Goal: Task Accomplishment & Management: Use online tool/utility

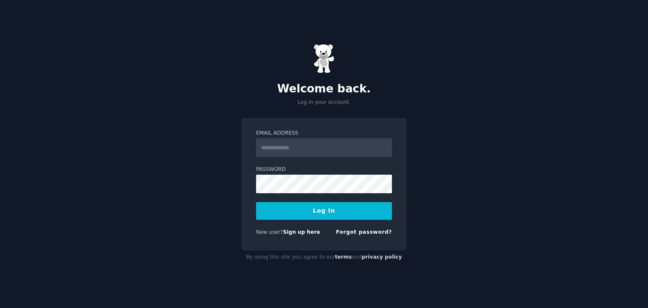
type input "**********"
click at [256, 202] on button "Log In" at bounding box center [324, 211] width 136 height 18
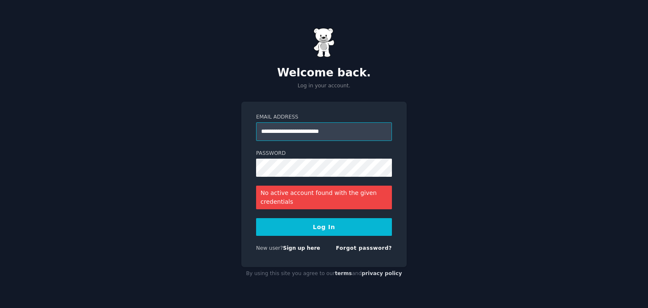
drag, startPoint x: 354, startPoint y: 127, endPoint x: 222, endPoint y: 133, distance: 132.6
click at [245, 127] on div "**********" at bounding box center [323, 184] width 165 height 165
click at [208, 139] on div "**********" at bounding box center [324, 154] width 648 height 308
click at [297, 248] on link "Sign up here" at bounding box center [301, 248] width 37 height 6
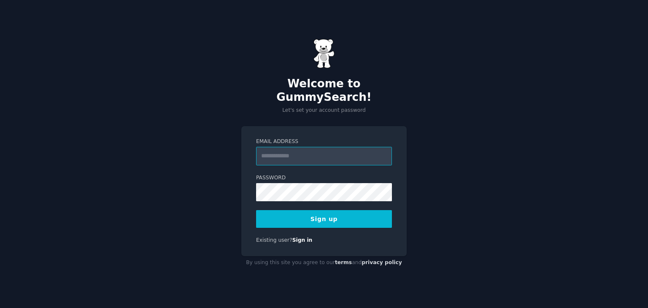
click at [289, 147] on input "Email Address" at bounding box center [324, 156] width 136 height 19
type input "**********"
click at [329, 210] on button "Sign up" at bounding box center [324, 219] width 136 height 18
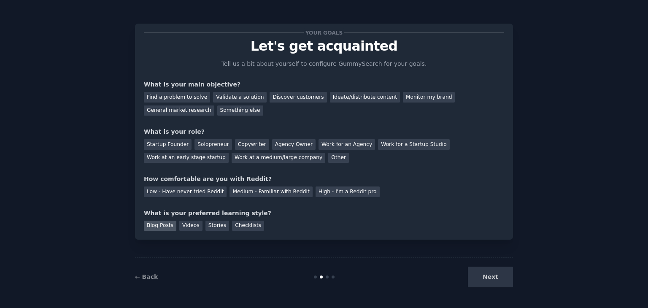
click at [151, 227] on div "Blog Posts" at bounding box center [160, 226] width 32 height 11
click at [197, 98] on div "Find a problem to solve" at bounding box center [177, 97] width 66 height 11
click at [301, 136] on div "What is your role? Startup Founder Solopreneur Copywriter Agency Owner Work for…" at bounding box center [324, 144] width 360 height 35
click at [318, 140] on div "Work for an Agency" at bounding box center [346, 144] width 57 height 11
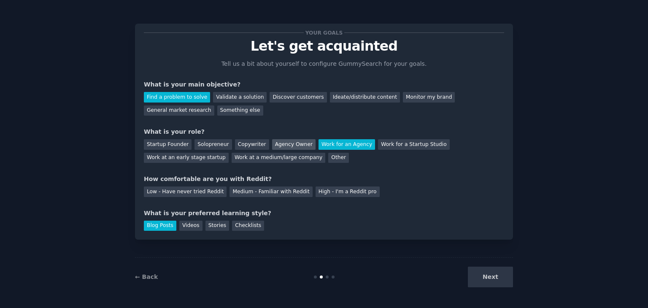
drag, startPoint x: 290, startPoint y: 143, endPoint x: 260, endPoint y: 144, distance: 30.0
click at [286, 144] on div "Agency Owner" at bounding box center [293, 144] width 43 height 11
drag, startPoint x: 216, startPoint y: 144, endPoint x: 199, endPoint y: 146, distance: 16.6
click at [214, 144] on div "Solopreneur" at bounding box center [212, 144] width 37 height 11
click at [251, 142] on div "Copywriter" at bounding box center [252, 144] width 34 height 11
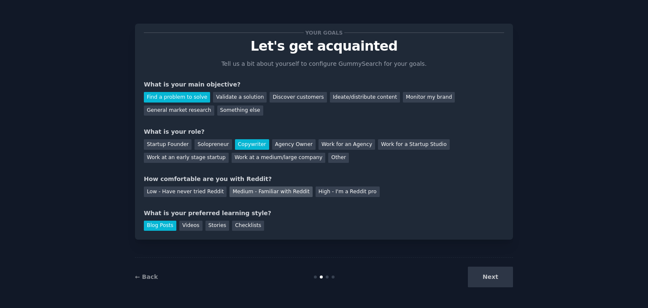
click at [243, 196] on div "Medium - Familiar with Reddit" at bounding box center [270, 191] width 83 height 11
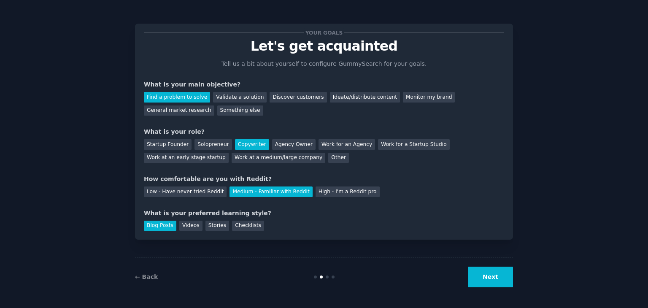
click at [489, 279] on button "Next" at bounding box center [490, 277] width 45 height 21
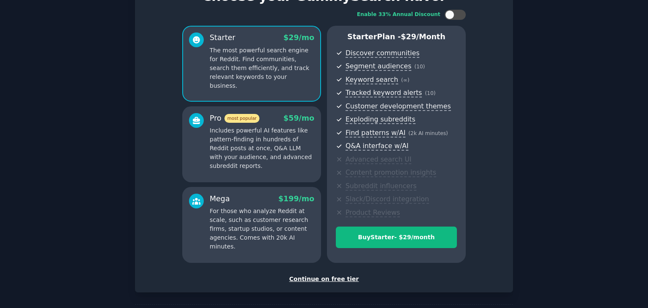
scroll to position [84, 0]
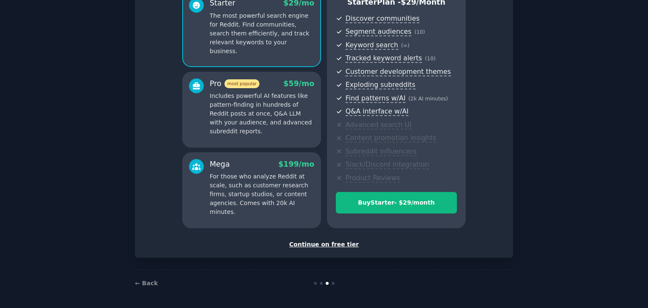
click at [331, 246] on div "Continue on free tier" at bounding box center [324, 244] width 360 height 9
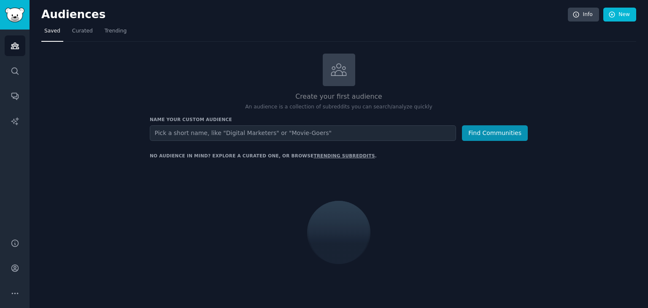
click at [262, 134] on input "text" at bounding box center [303, 133] width 306 height 16
type input "buy"
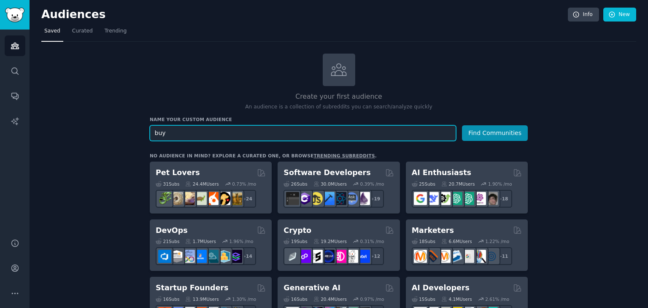
click at [277, 129] on input "buy" at bounding box center [303, 133] width 306 height 16
type input "buyitfor"
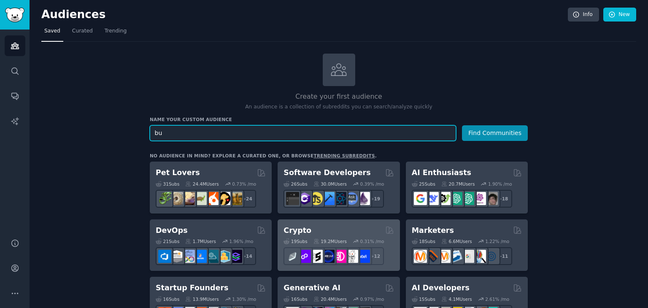
type input "buy"
click at [462, 125] on button "Find Communities" at bounding box center [495, 133] width 66 height 16
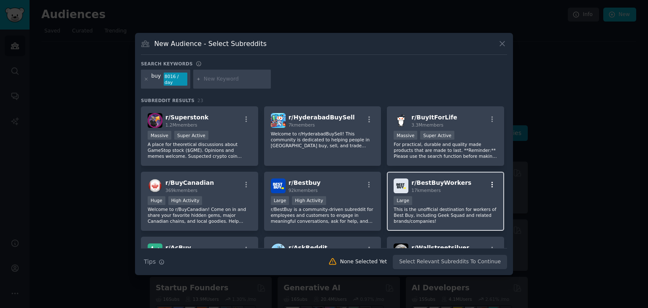
click at [493, 182] on icon "button" at bounding box center [492, 185] width 8 height 8
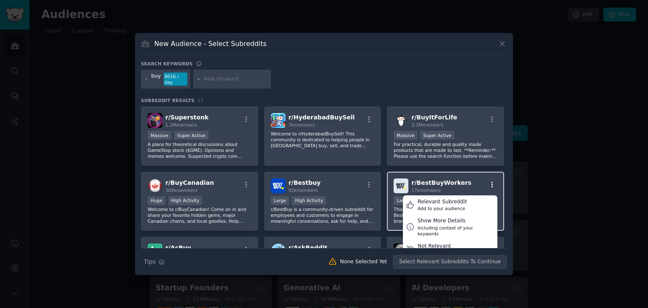
click at [493, 182] on icon "button" at bounding box center [492, 185] width 8 height 8
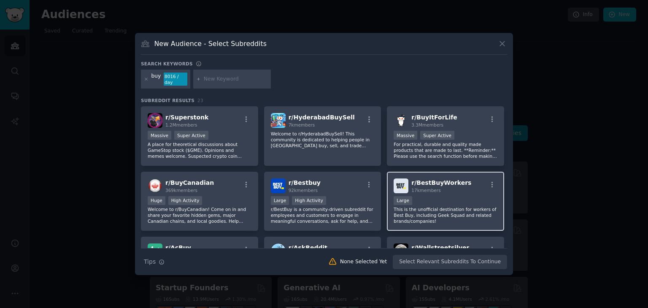
click at [450, 179] on span "r/ BestBuyWorkers" at bounding box center [441, 182] width 60 height 7
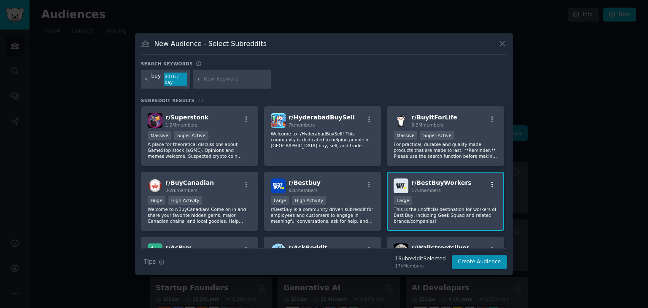
click at [488, 181] on icon "button" at bounding box center [492, 185] width 8 height 8
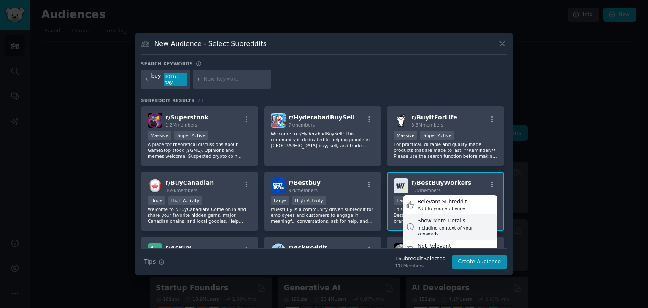
click at [437, 225] on div "Including context of your keywords" at bounding box center [456, 231] width 77 height 12
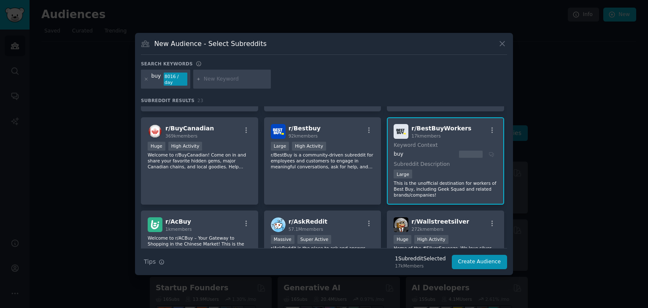
scroll to position [42, 0]
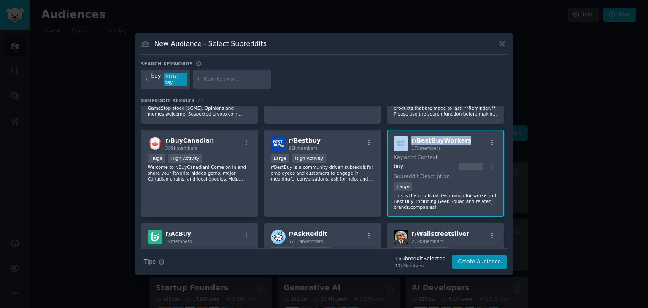
drag, startPoint x: 457, startPoint y: 139, endPoint x: 407, endPoint y: 140, distance: 49.8
click at [407, 140] on div "r/ BestBuyWorkers 17k members" at bounding box center [446, 143] width 104 height 15
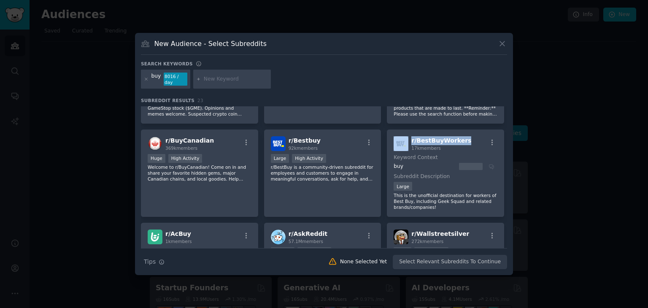
copy div "r/ BestBuyWorkers"
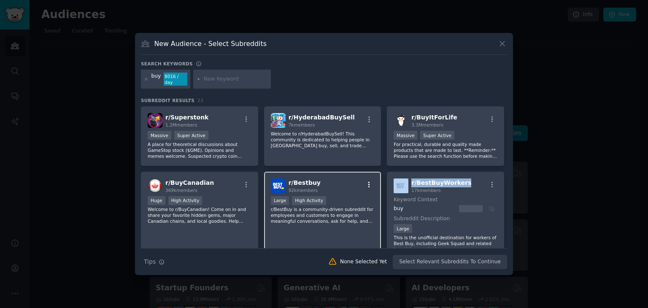
click at [369, 182] on icon "button" at bounding box center [369, 185] width 8 height 8
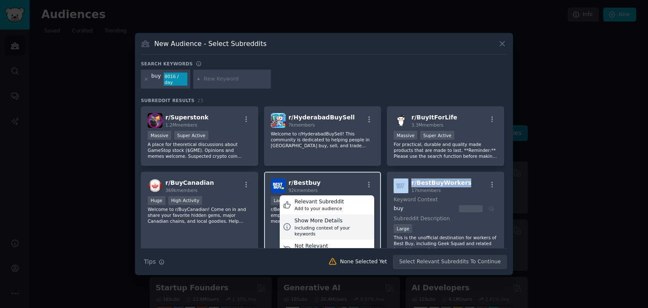
click at [323, 225] on div "Including context of your keywords" at bounding box center [332, 231] width 77 height 12
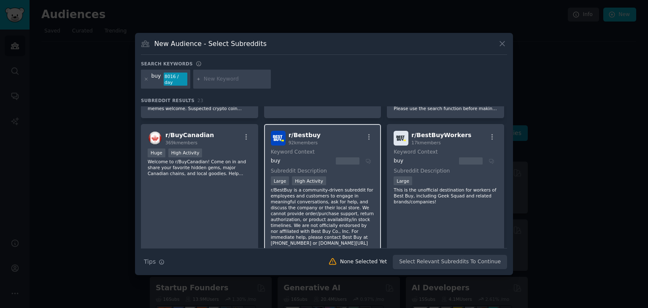
scroll to position [84, 0]
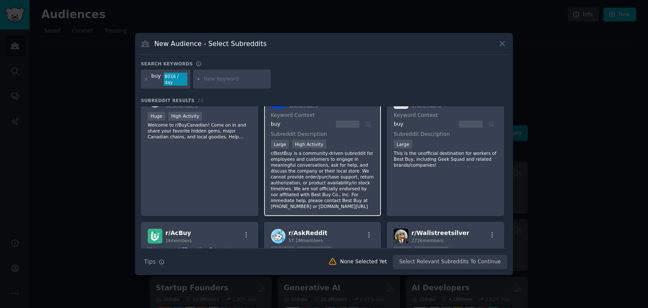
drag, startPoint x: 269, startPoint y: 151, endPoint x: 364, endPoint y: 194, distance: 105.3
click at [364, 194] on div "r/ Bestbuy 92k members Keyword Context buy Subreddit Description Large High Act…" at bounding box center [322, 151] width 117 height 129
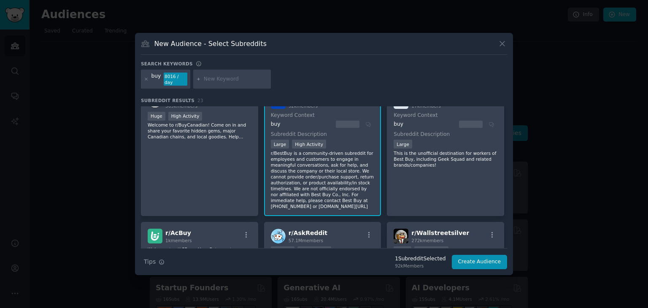
copy p "r/BestBuy is a community-driven subreddit for employees and customers to engage…"
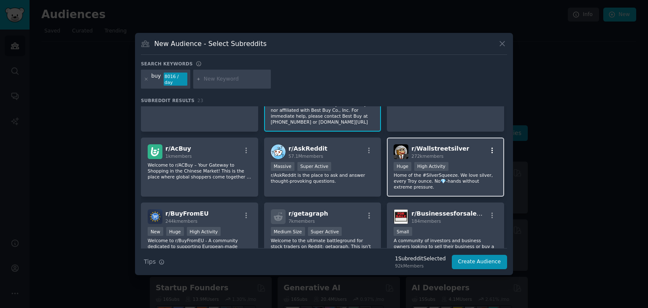
click at [488, 147] on icon "button" at bounding box center [492, 151] width 8 height 8
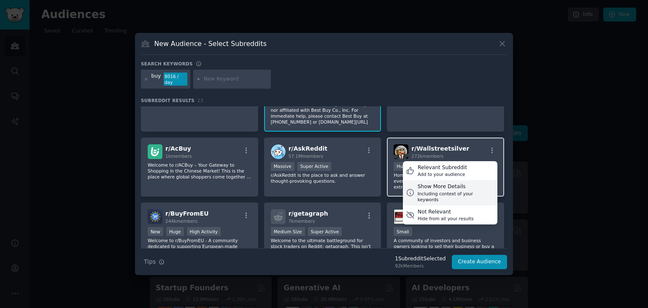
click at [457, 186] on div "Show More Details Including context of your keywords" at bounding box center [450, 192] width 94 height 25
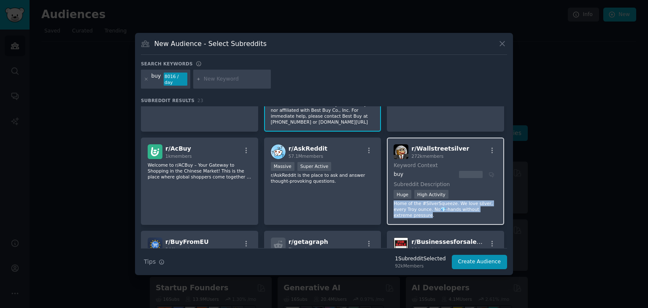
drag, startPoint x: 391, startPoint y: 194, endPoint x: 492, endPoint y: 201, distance: 101.9
click at [492, 201] on div "r/ Wallstreetsilver 272k members Keyword Context buy Subreddit Description >= 8…" at bounding box center [445, 181] width 117 height 87
copy p "Home of the #SilverSqueeze. We love silver, every [PERSON_NAME] ounce. No💎-hand…"
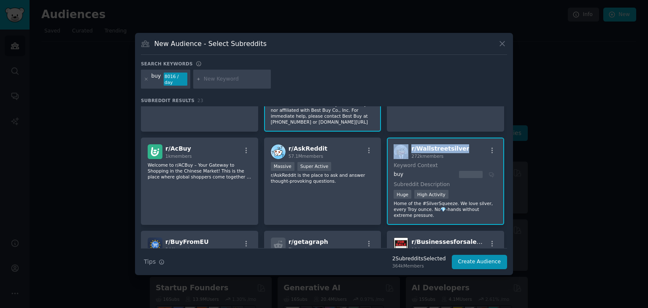
drag, startPoint x: 457, startPoint y: 139, endPoint x: 407, endPoint y: 142, distance: 49.9
click at [407, 144] on div "r/ Wallstreetsilver 272k members" at bounding box center [446, 151] width 104 height 15
copy div "r/ Wallstreetsilver"
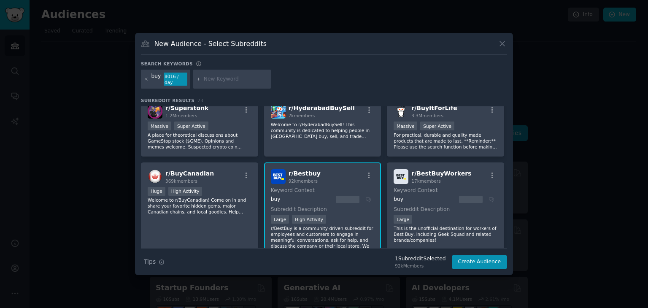
scroll to position [0, 0]
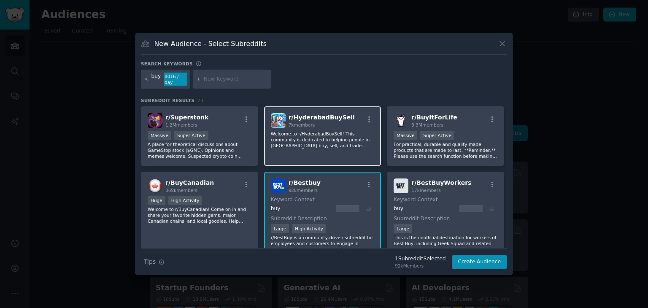
click at [317, 122] on div "7k members" at bounding box center [322, 125] width 66 height 6
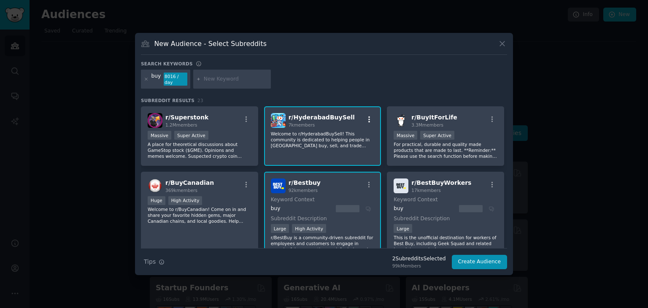
click at [368, 118] on icon "button" at bounding box center [369, 119] width 2 height 6
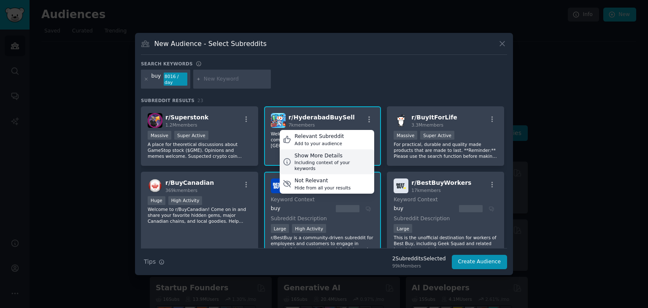
click at [349, 159] on div "Including context of your keywords" at bounding box center [332, 165] width 77 height 12
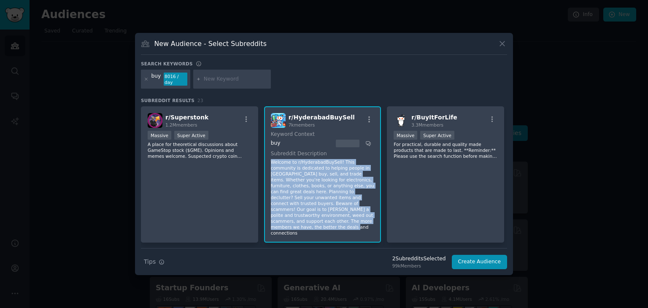
drag, startPoint x: 297, startPoint y: 216, endPoint x: 270, endPoint y: 159, distance: 63.0
click at [271, 159] on p "Welcome to r/HyderabadBuySell! This community is dedicated to helping people in…" at bounding box center [323, 197] width 104 height 77
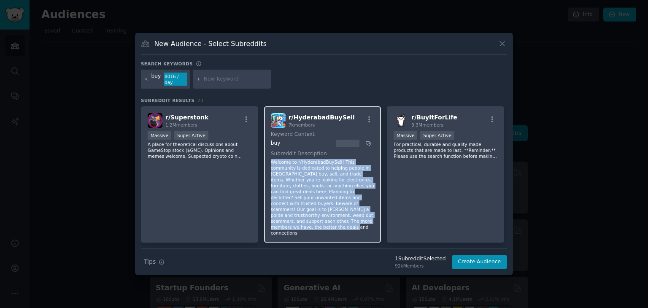
copy p "Welcome to r/HyderabadBuySell! This community is dedicated to helping people in…"
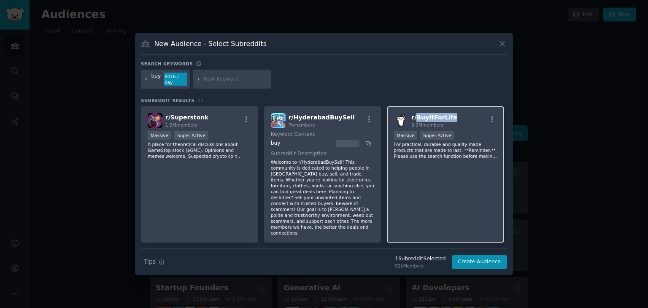
drag, startPoint x: 454, startPoint y: 116, endPoint x: 415, endPoint y: 116, distance: 39.2
click at [415, 116] on div "r/ BuyItForLife 3.3M members" at bounding box center [446, 120] width 104 height 15
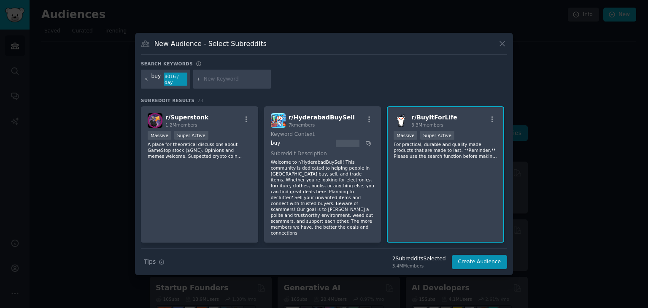
click at [464, 131] on div "1,000,000+ members Massive Super Active" at bounding box center [446, 136] width 104 height 11
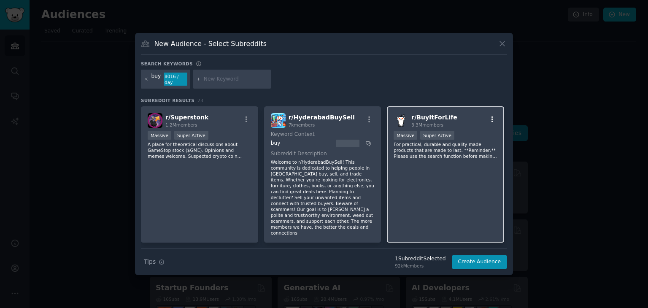
click at [487, 116] on button "button" at bounding box center [492, 120] width 11 height 8
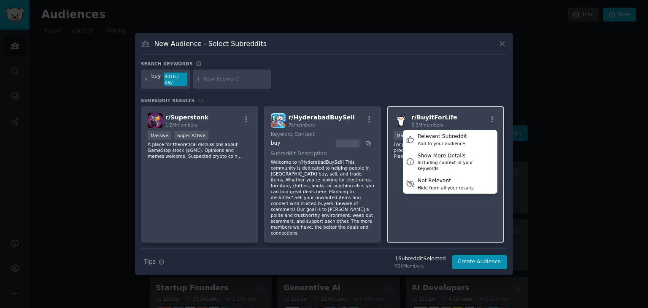
click at [465, 121] on div "r/ BuyItForLife 3.3M members Relevant Subreddit Add to your audience Show More …" at bounding box center [446, 120] width 104 height 15
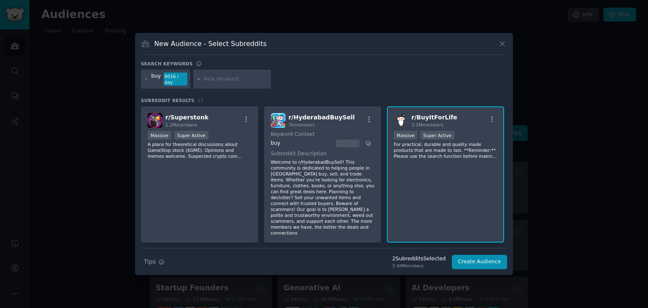
click at [454, 152] on p "For practical, durable and quality made products that are made to last. **Remin…" at bounding box center [446, 150] width 104 height 18
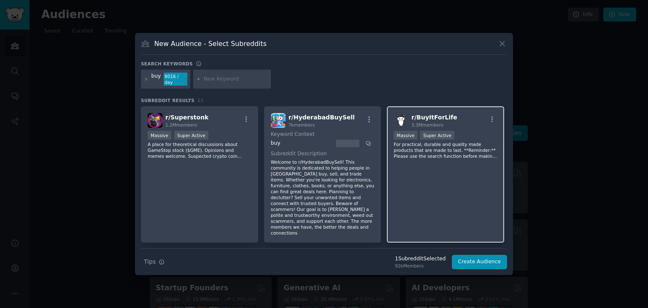
scroll to position [42, 0]
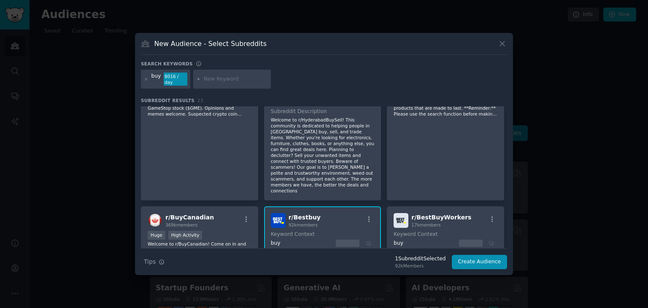
click at [330, 213] on div "r/ Bestbuy 92k members" at bounding box center [323, 220] width 104 height 15
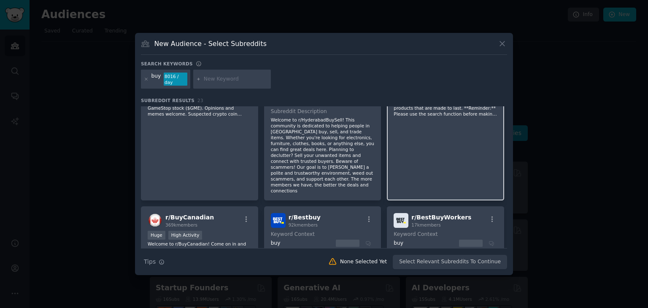
click at [434, 155] on div "r/ BuyItForLife 3.3M members 1,000,000+ members Massive Super Active For practi…" at bounding box center [445, 132] width 117 height 136
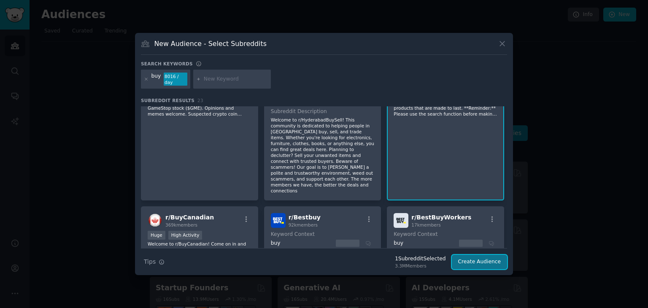
click at [483, 260] on button "Create Audience" at bounding box center [480, 262] width 56 height 14
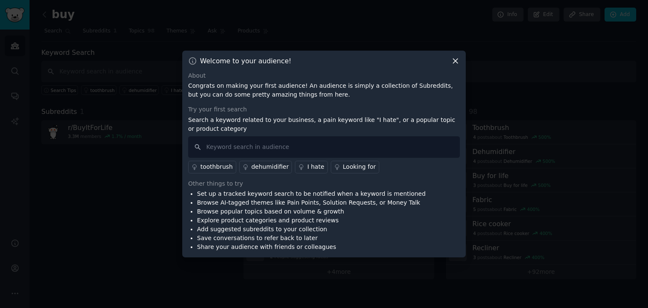
click at [452, 63] on icon at bounding box center [455, 61] width 9 height 9
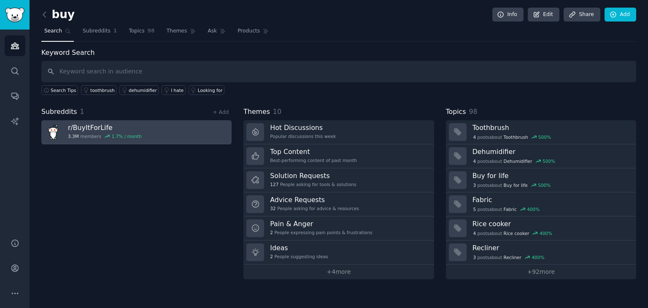
click at [164, 137] on link "r/ BuyItForLife 3.3M members 1.7 % / month" at bounding box center [136, 132] width 190 height 24
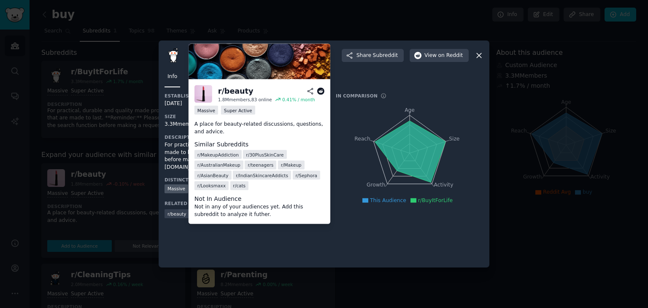
click at [183, 214] on span "r/ beauty" at bounding box center [176, 214] width 19 height 6
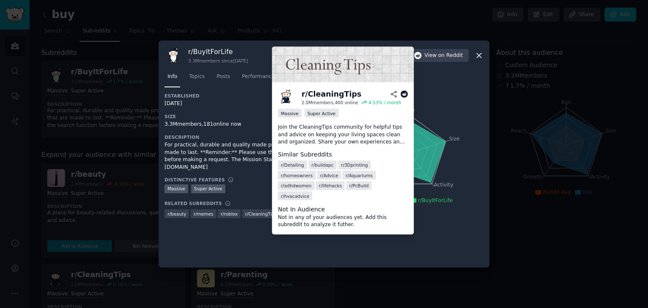
click at [254, 212] on span "r/ CleaningTips" at bounding box center [261, 214] width 32 height 6
copy div "r/ CleaningTips"
